Goal: Go to known website: Access a specific website the user already knows

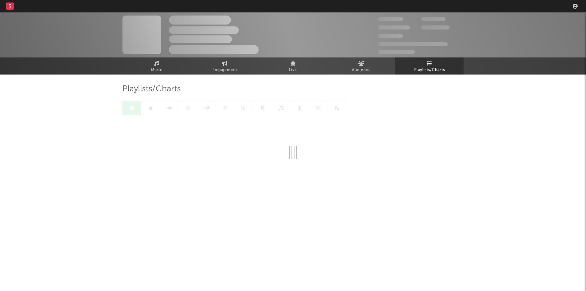
click at [11, 5] on rect at bounding box center [9, 5] width 7 height 7
